Goal: Communication & Community: Answer question/provide support

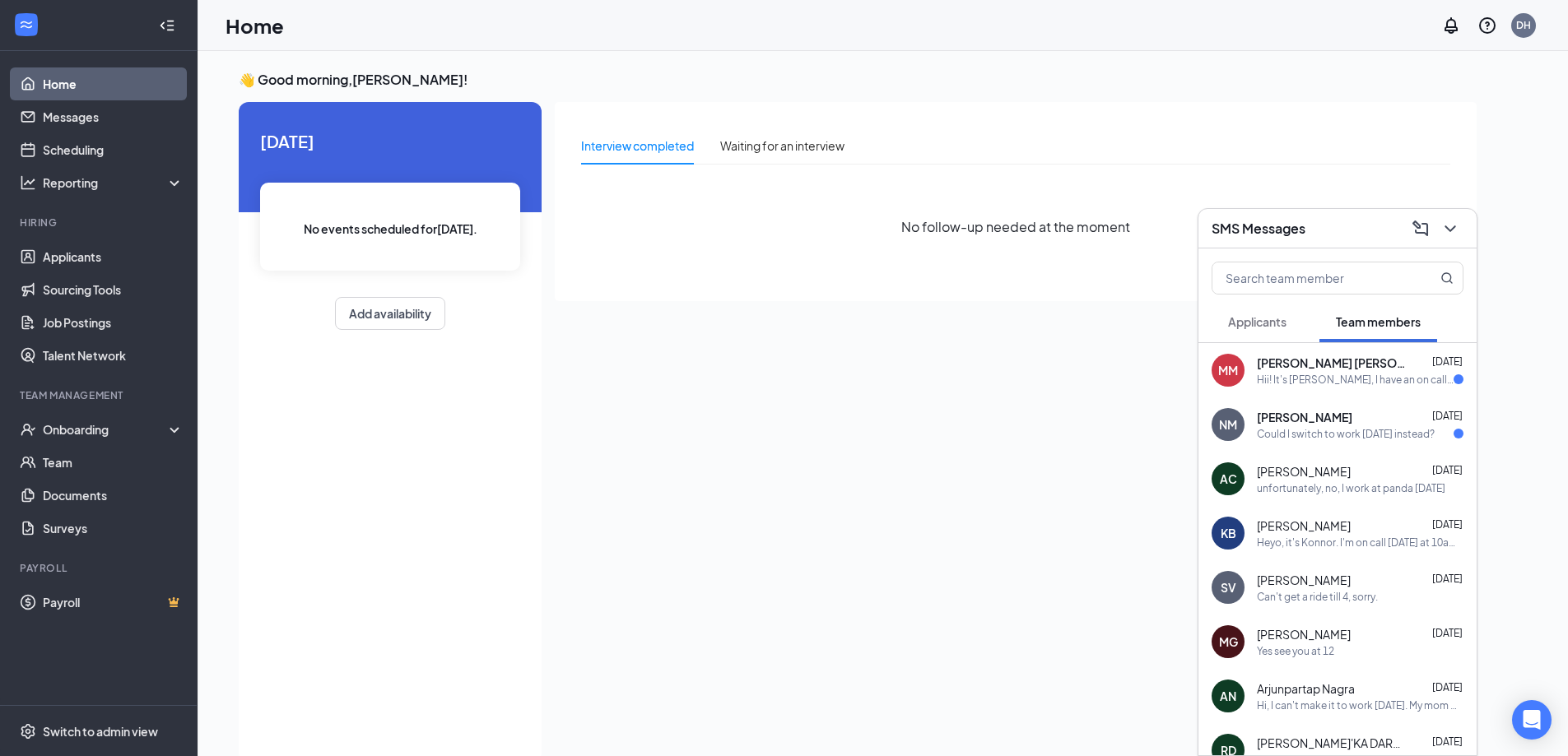
click at [1385, 414] on div "[PERSON_NAME] [DATE]" at bounding box center [1360, 417] width 206 height 17
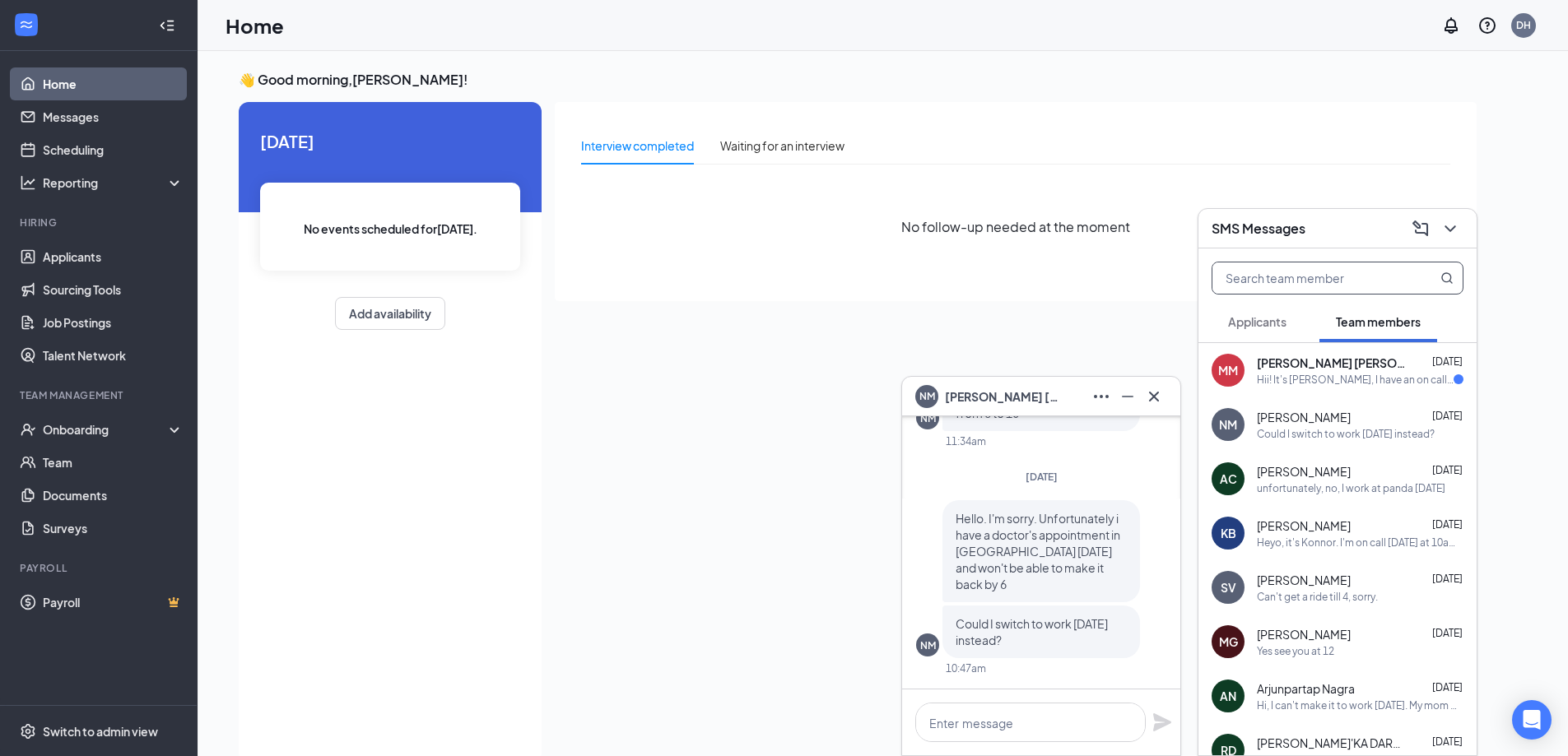
click at [1367, 278] on input "text" at bounding box center [1309, 277] width 195 height 31
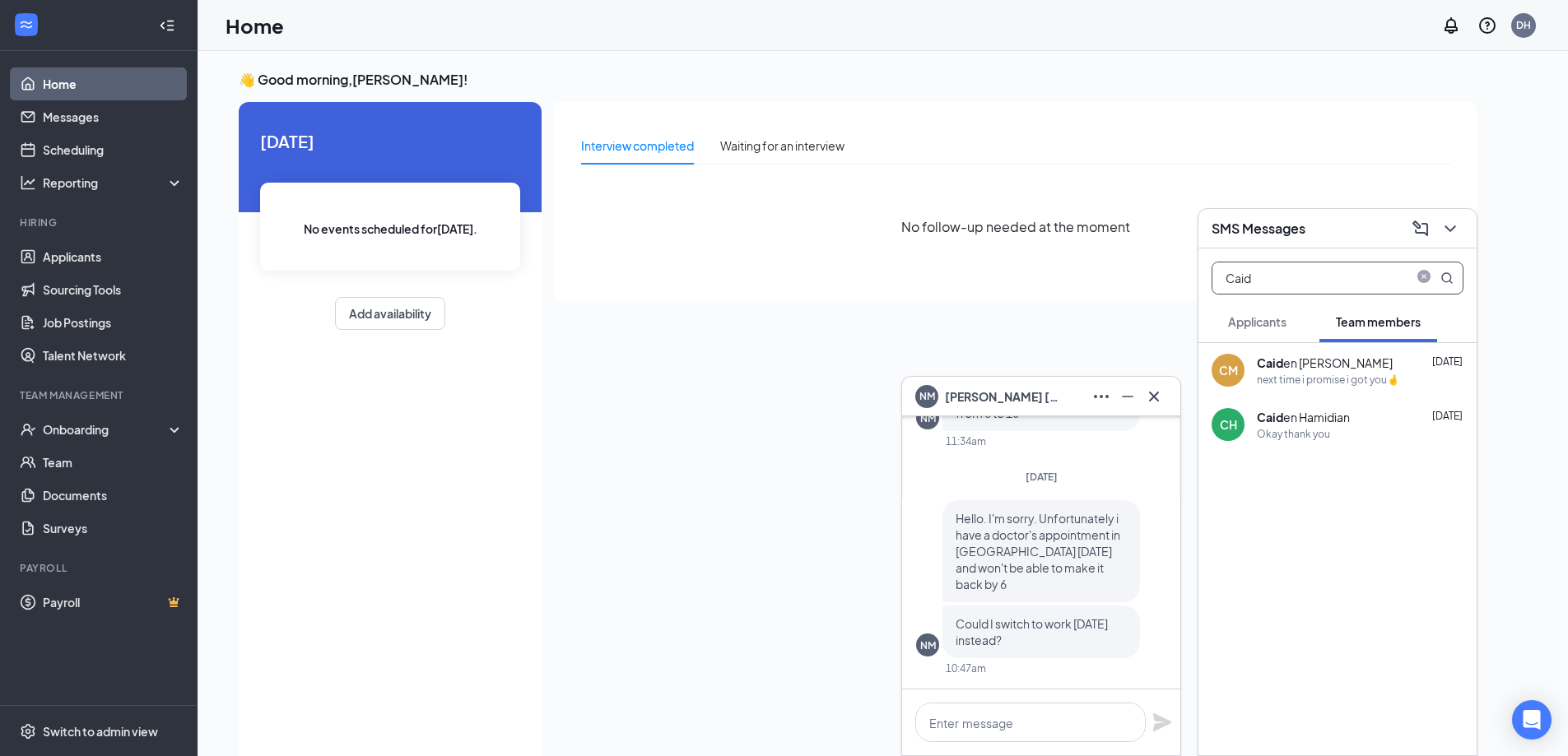
type input "Caid"
click at [1384, 370] on div "Caid en [PERSON_NAME] [DATE]" at bounding box center [1360, 363] width 206 height 17
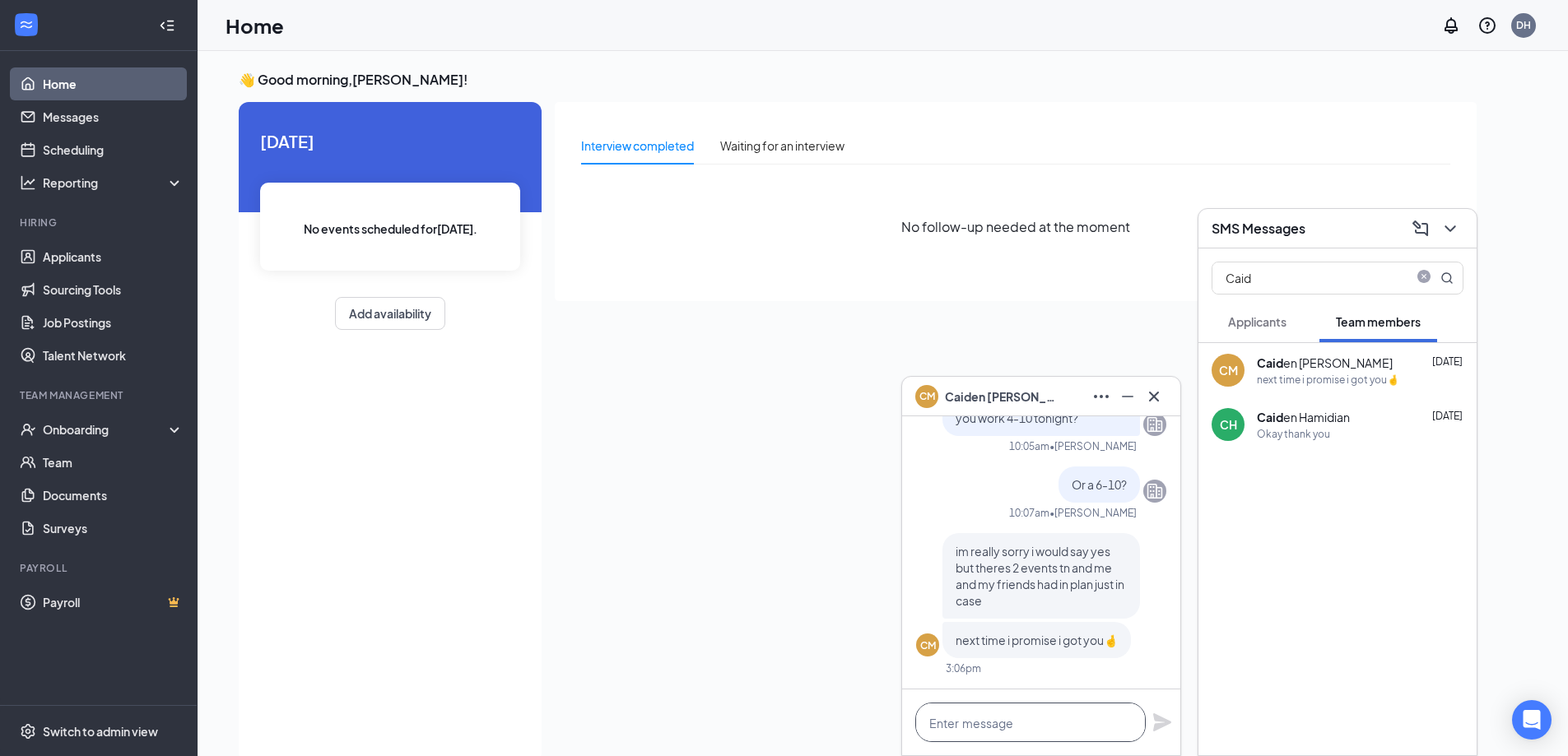
click at [1012, 725] on textarea at bounding box center [1030, 722] width 230 height 39
type textarea "H"
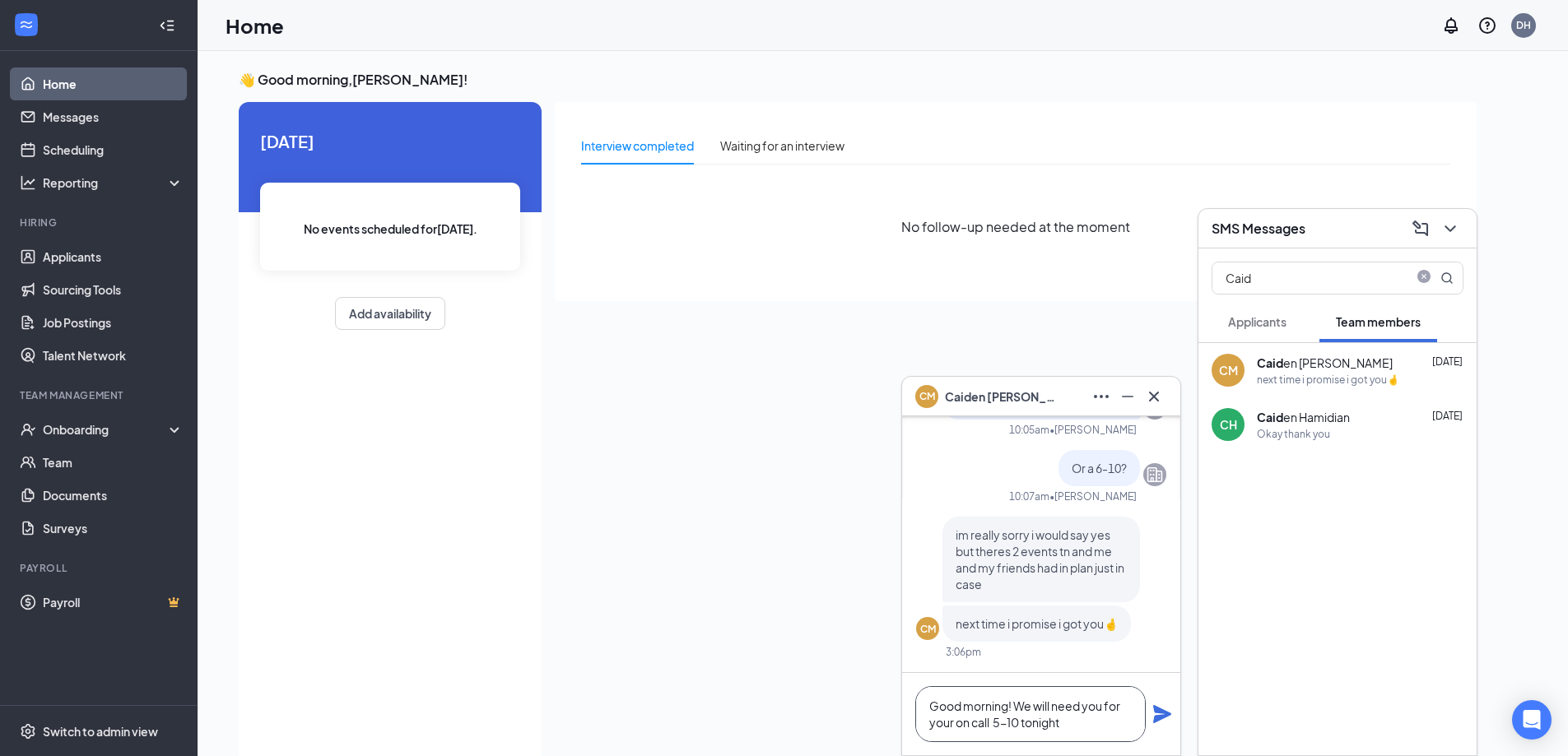
type textarea "Good morning! We will need you for your on call 5-10 tonight"
click at [1166, 711] on icon "Plane" at bounding box center [1162, 715] width 18 height 18
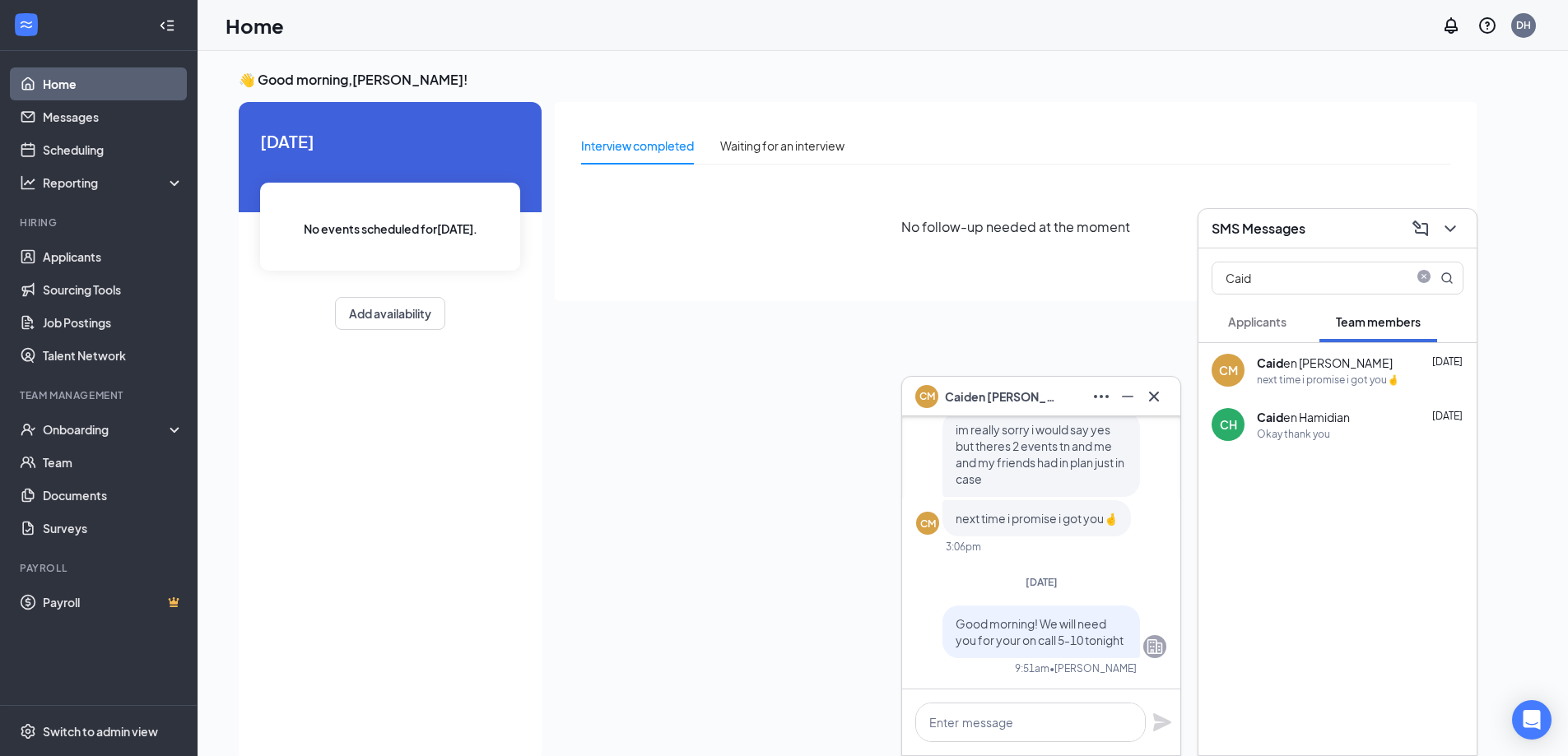
scroll to position [0, 0]
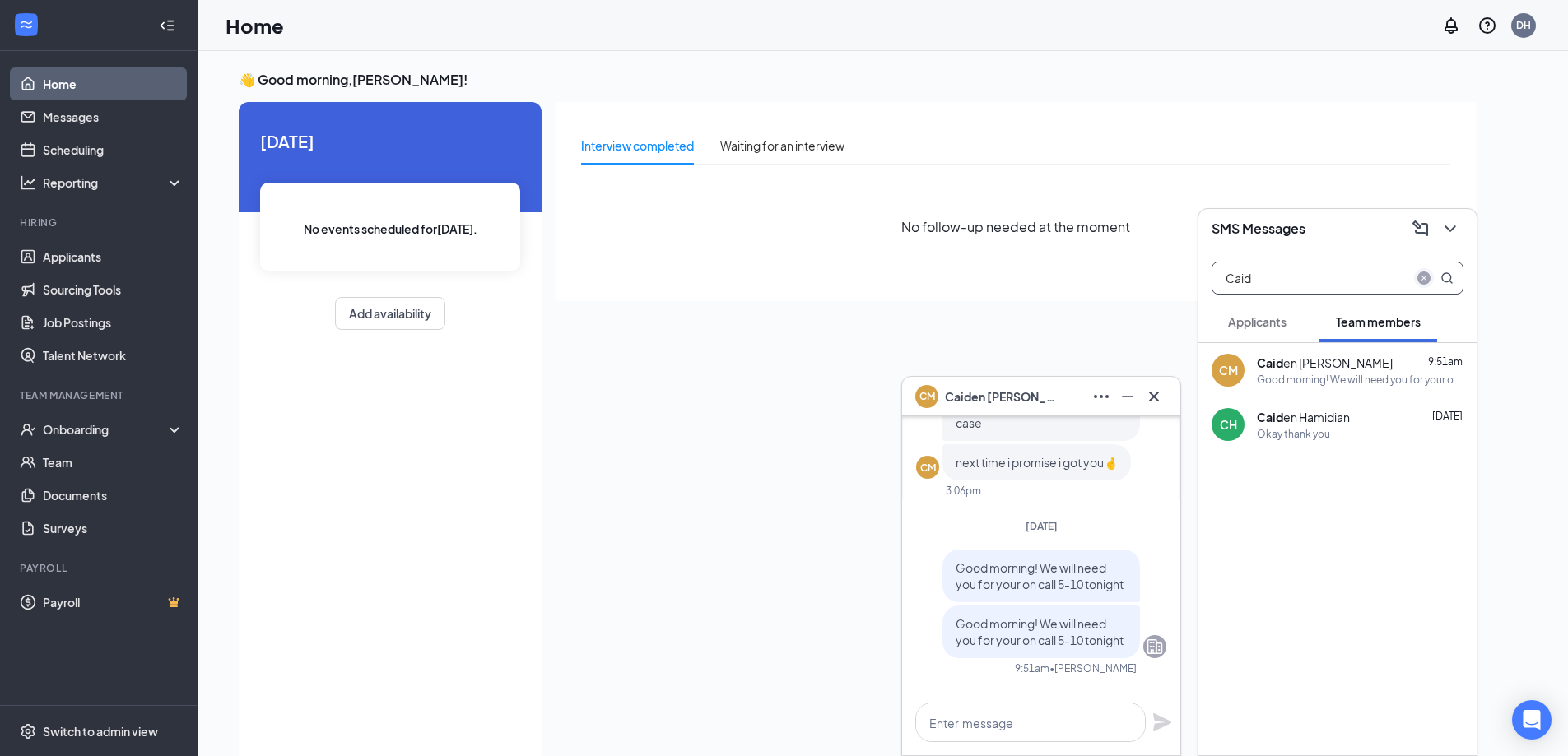
click at [1416, 276] on span "close-circle" at bounding box center [1424, 278] width 20 height 20
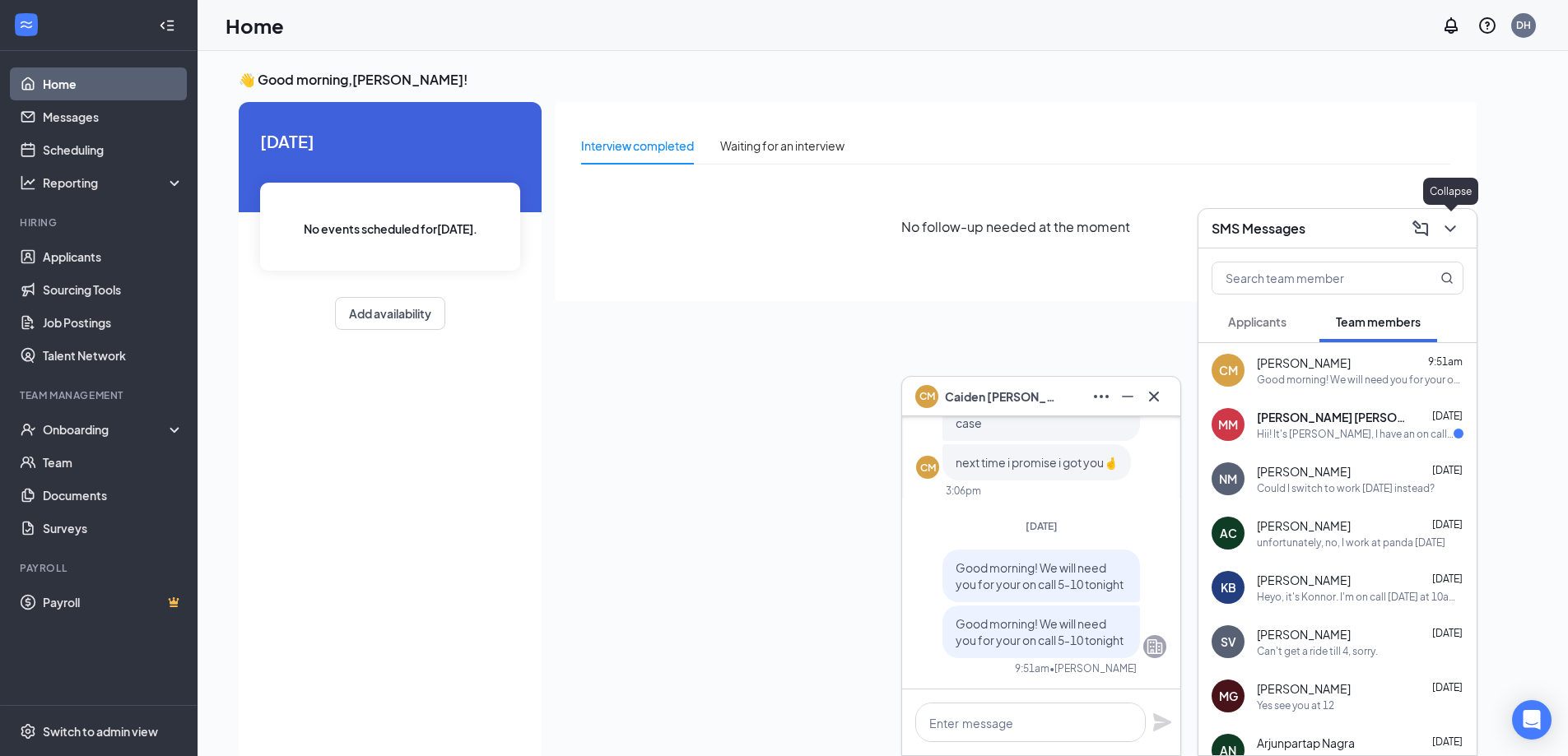
click at [1455, 225] on icon "ChevronDown" at bounding box center [1449, 229] width 11 height 7
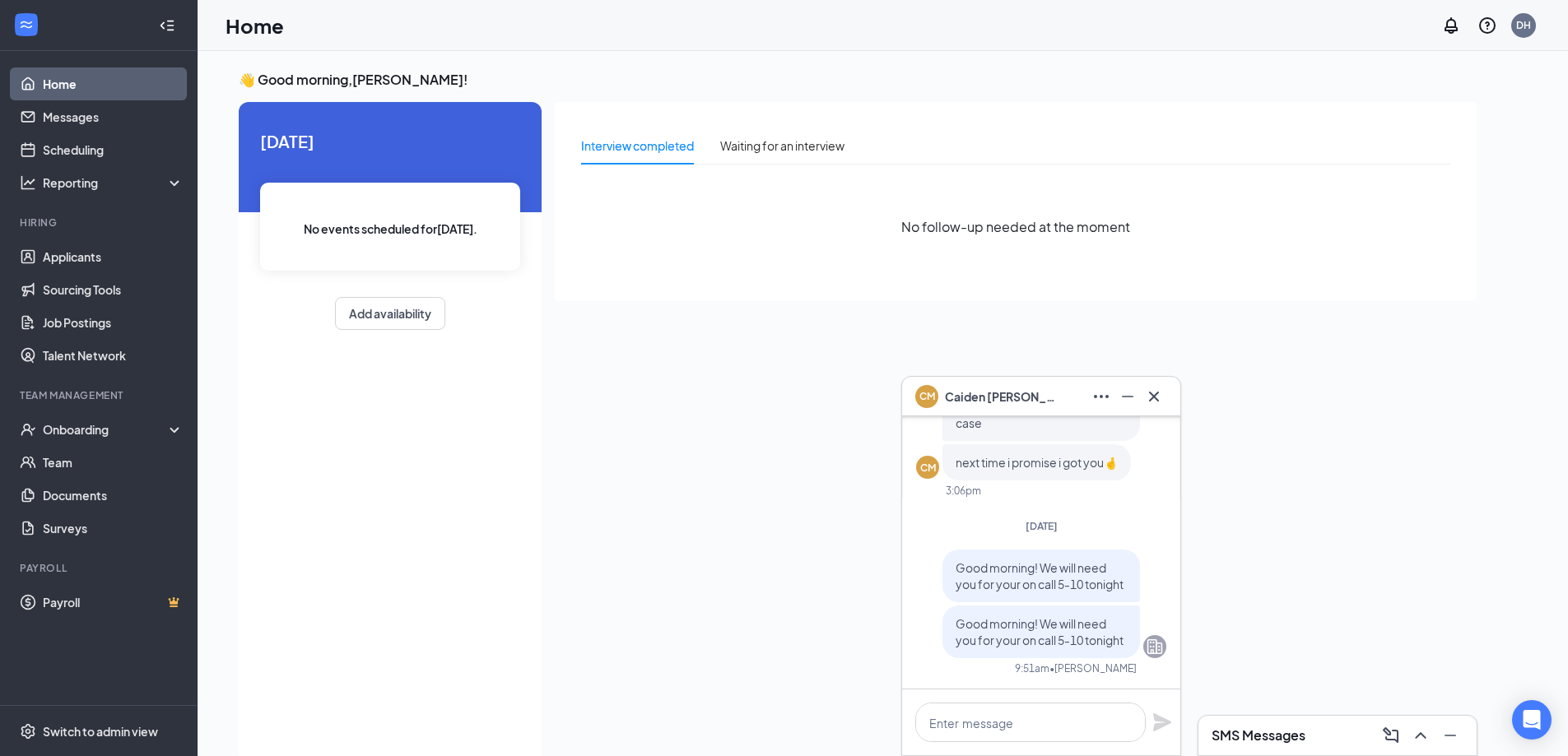
click at [1292, 726] on div "SMS Messages" at bounding box center [1338, 735] width 251 height 26
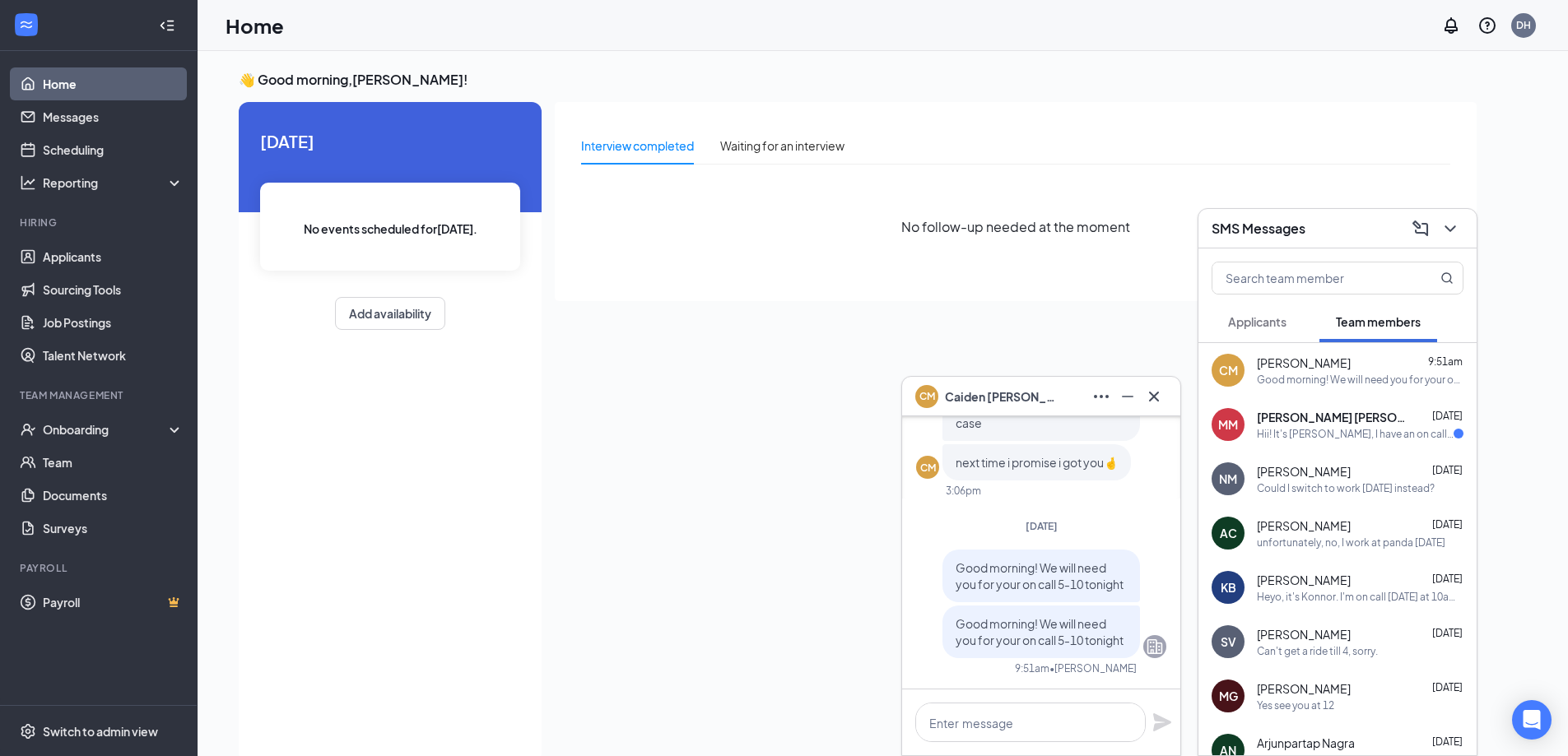
click at [1330, 398] on div "MM [PERSON_NAME] [PERSON_NAME] [DATE] Hii! It's [PERSON_NAME], I have an on cal…" at bounding box center [1338, 424] width 278 height 54
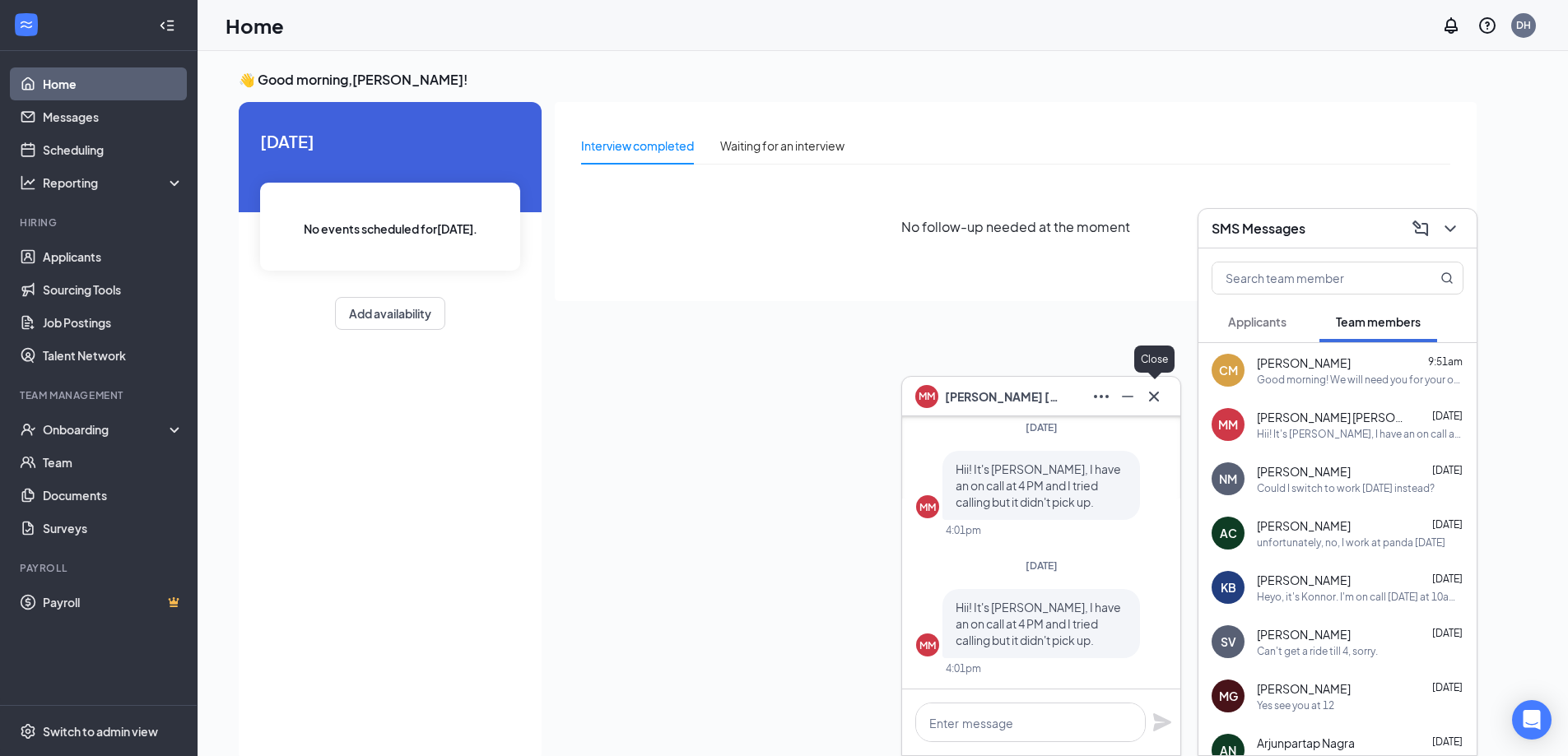
click at [1159, 404] on icon "Cross" at bounding box center [1154, 397] width 20 height 20
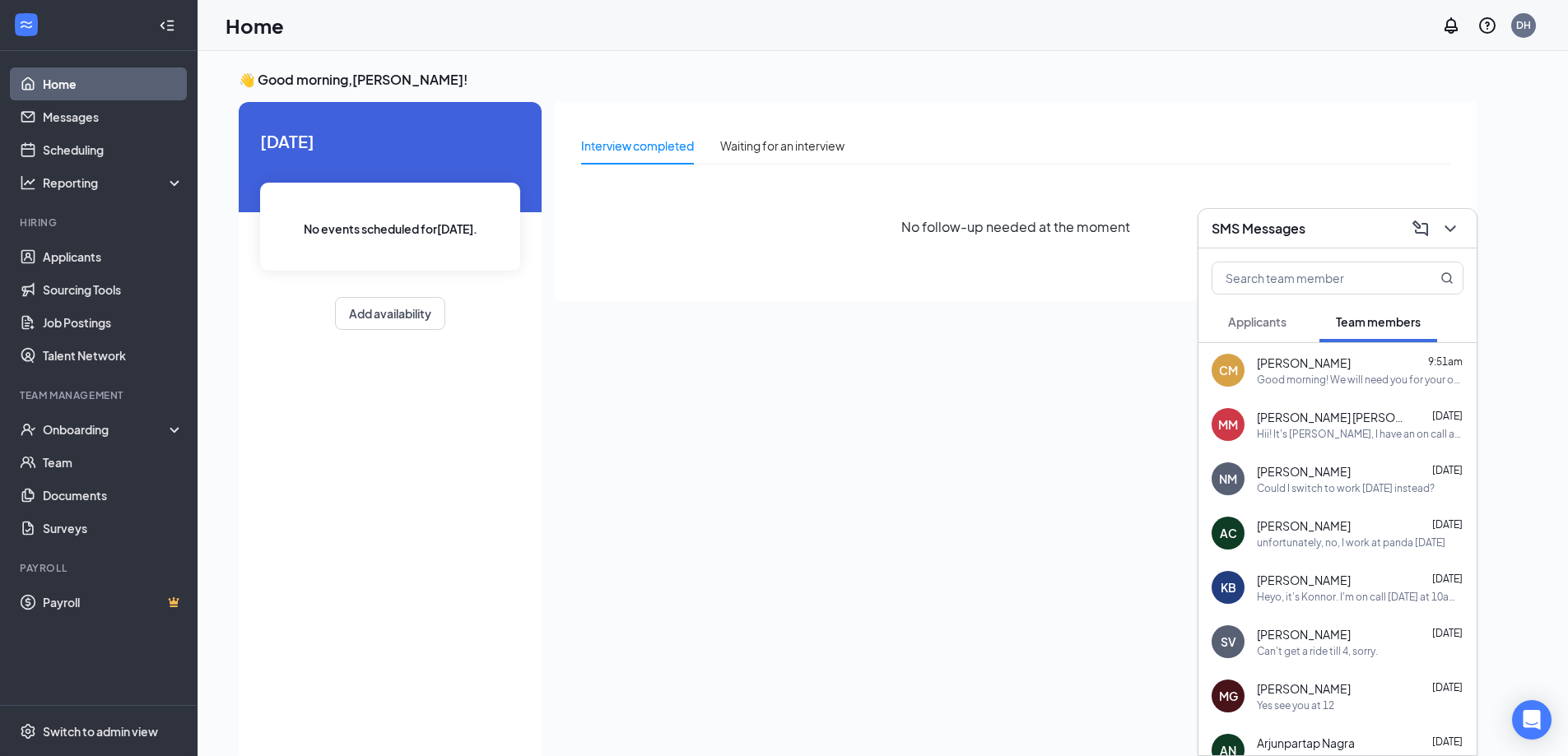
click at [1447, 240] on button at bounding box center [1450, 228] width 26 height 26
